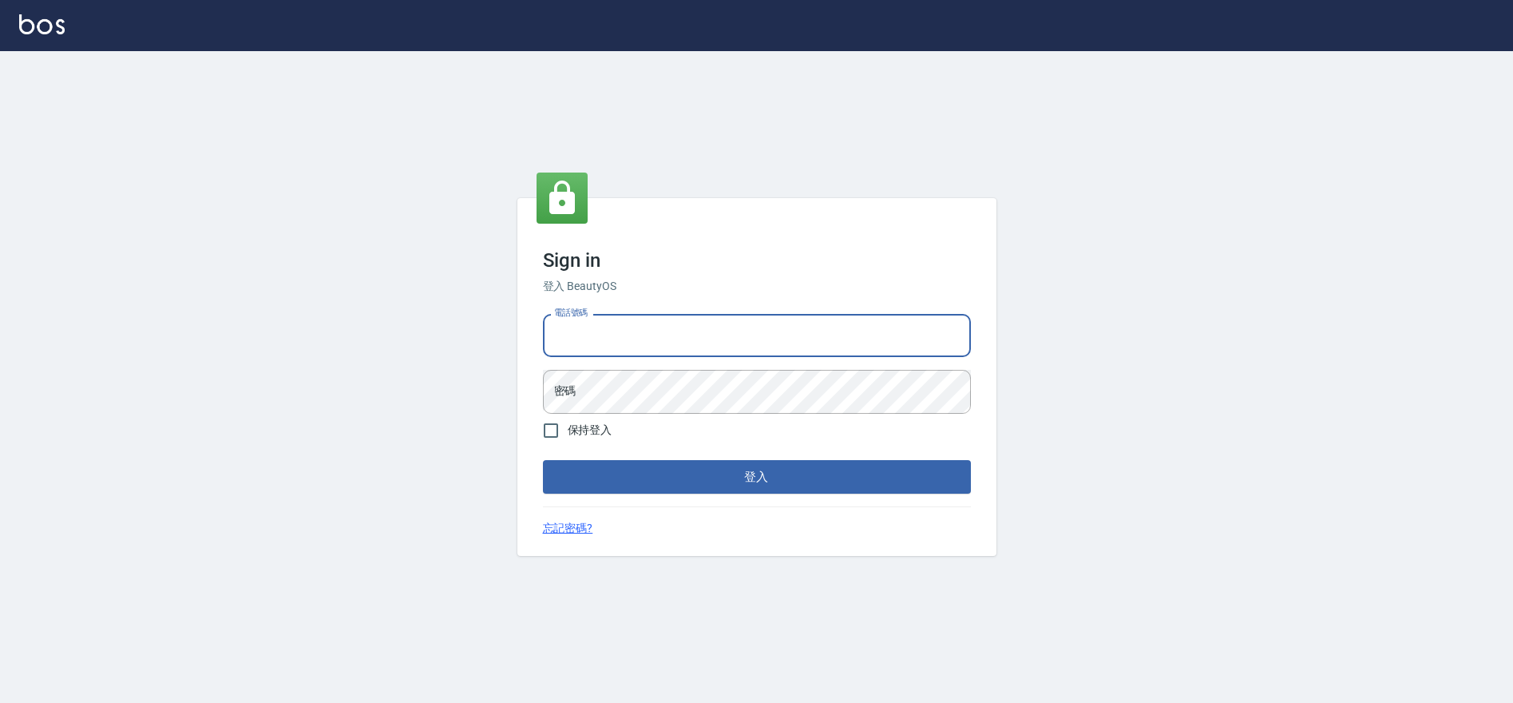
type input "0952958204"
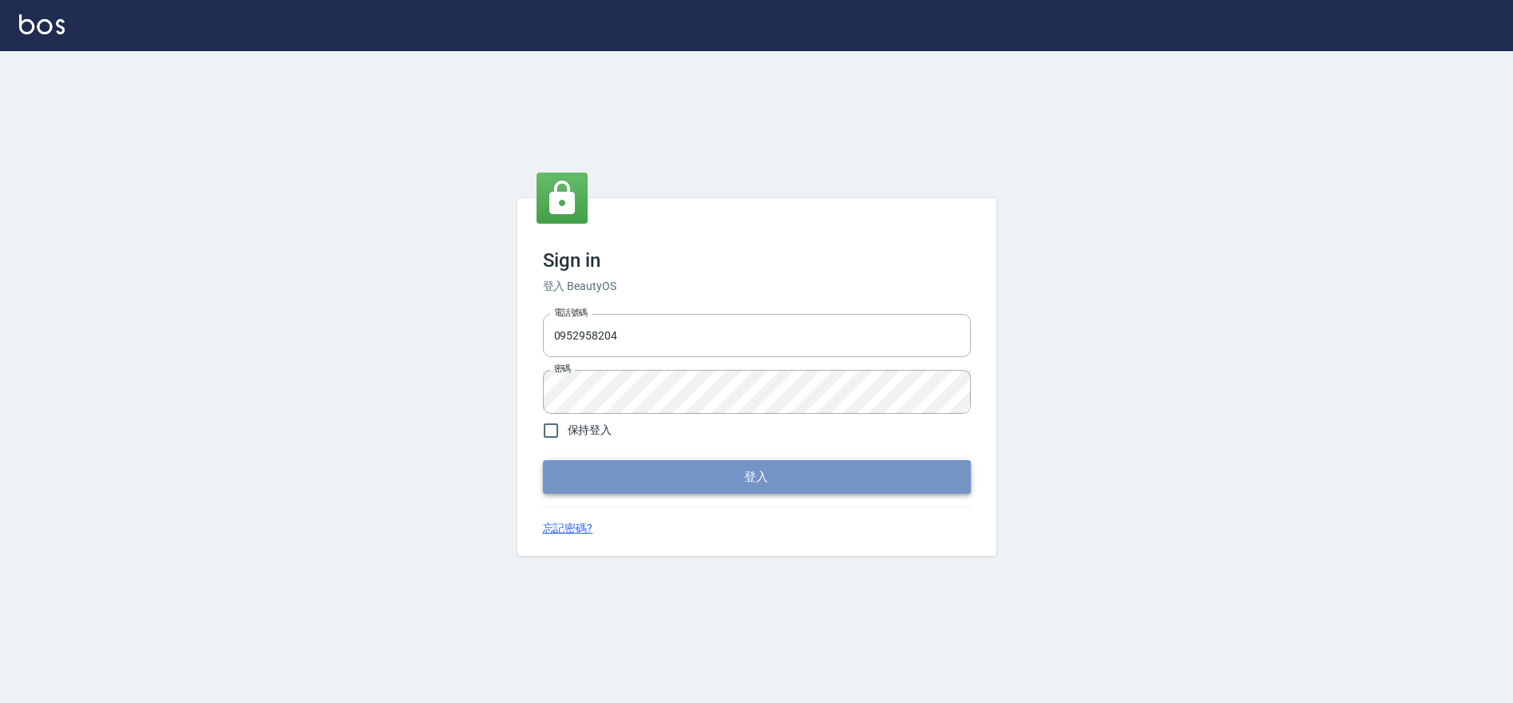
click at [618, 468] on button "登入" at bounding box center [757, 477] width 428 height 34
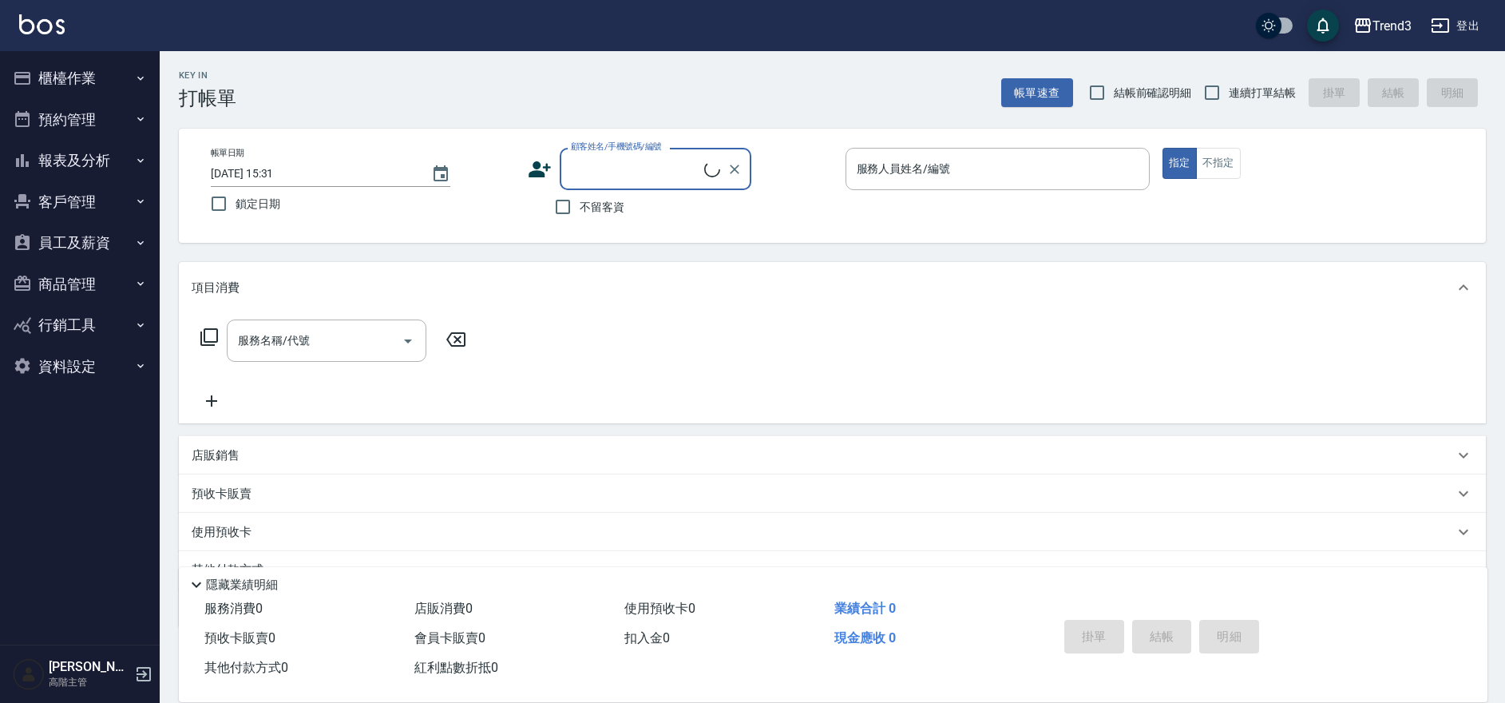
click at [55, 220] on button "客戶管理" at bounding box center [79, 202] width 147 height 42
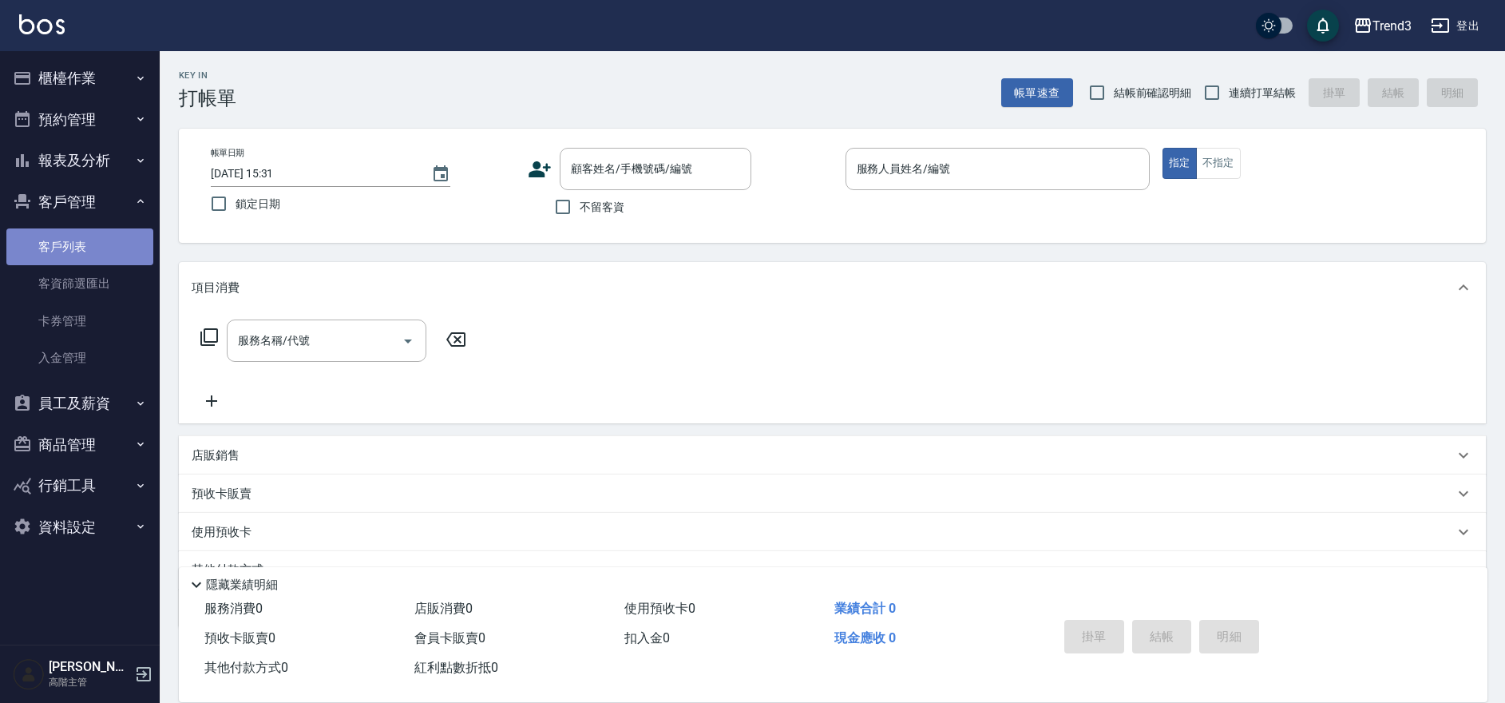
click at [63, 256] on link "客戶列表" at bounding box center [79, 246] width 147 height 37
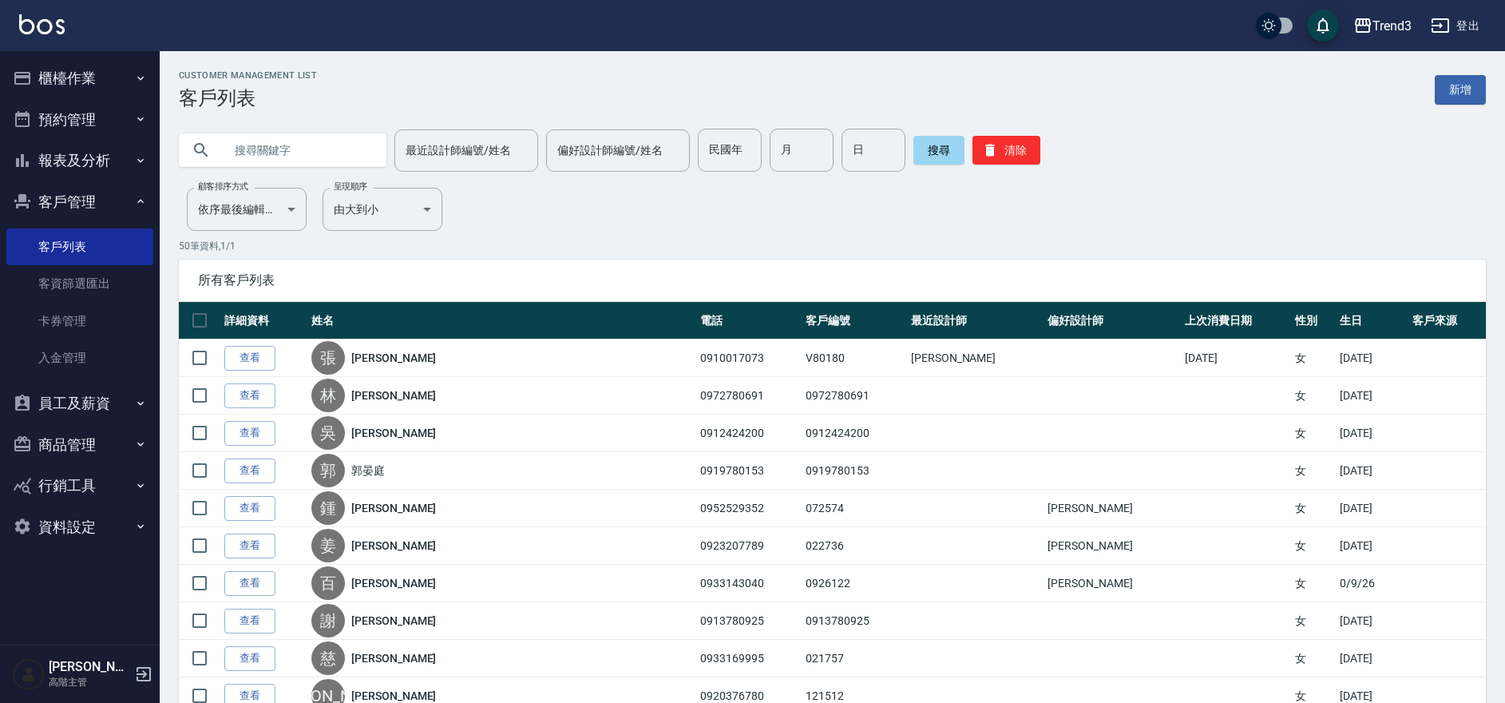
click at [255, 160] on input "text" at bounding box center [299, 150] width 150 height 43
paste input "0976230575"
type input "0976230575"
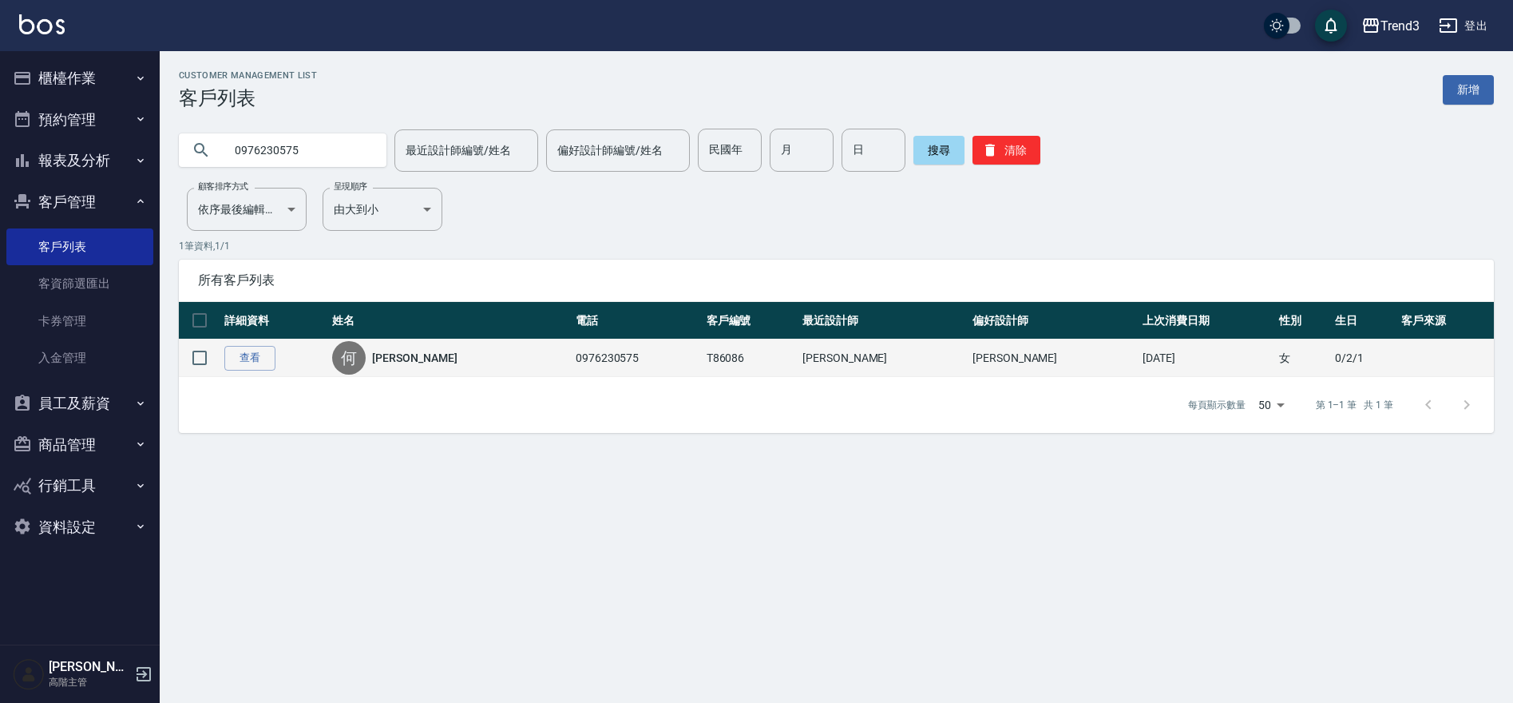
click at [416, 359] on link "[PERSON_NAME]" at bounding box center [414, 358] width 85 height 16
